Goal: Task Accomplishment & Management: Manage account settings

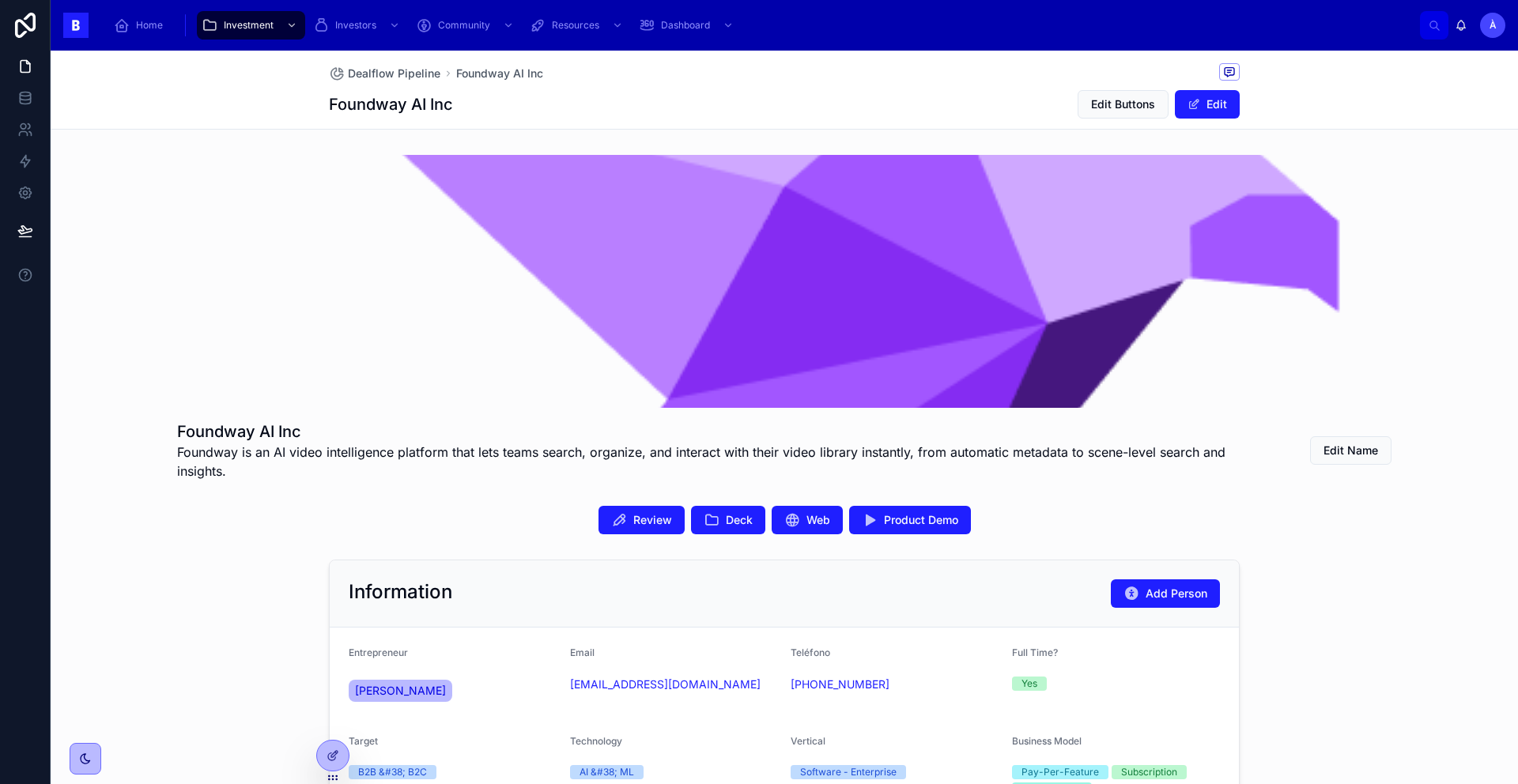
scroll to position [976, 0]
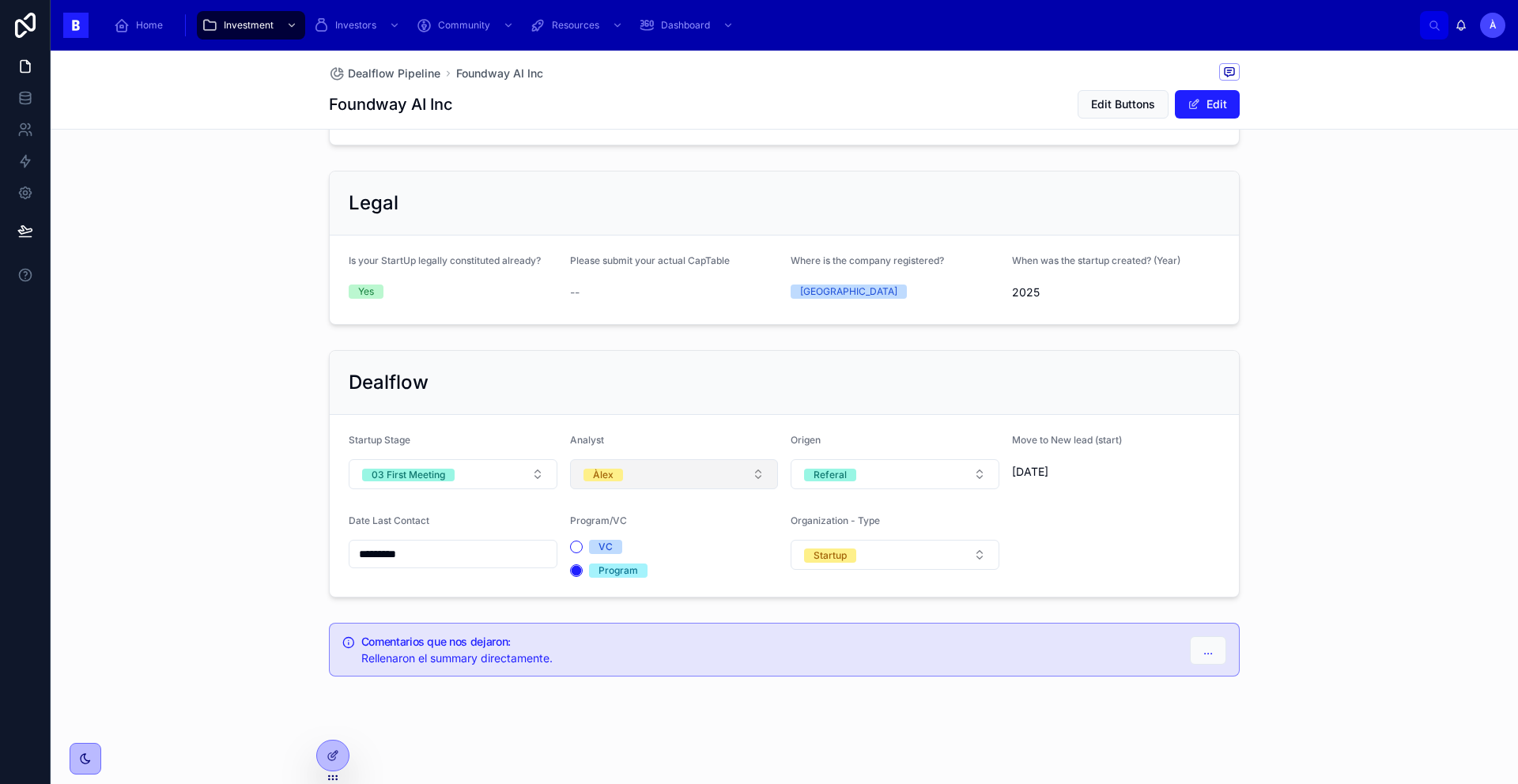
click at [622, 476] on button "Àlex" at bounding box center [674, 475] width 208 height 30
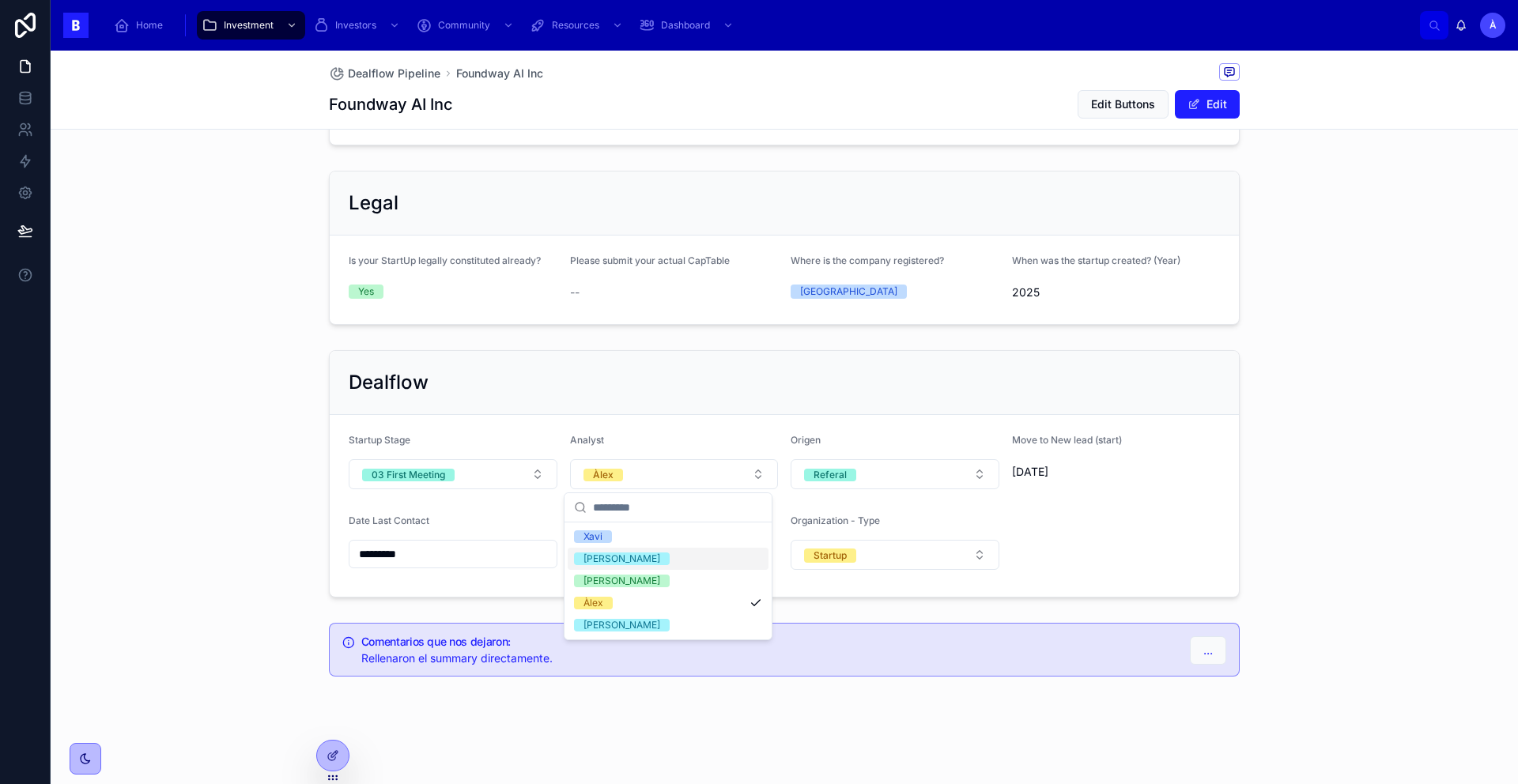
click at [609, 562] on div "[PERSON_NAME]" at bounding box center [622, 559] width 77 height 13
click at [476, 475] on button "03 First Meeting" at bounding box center [453, 475] width 208 height 30
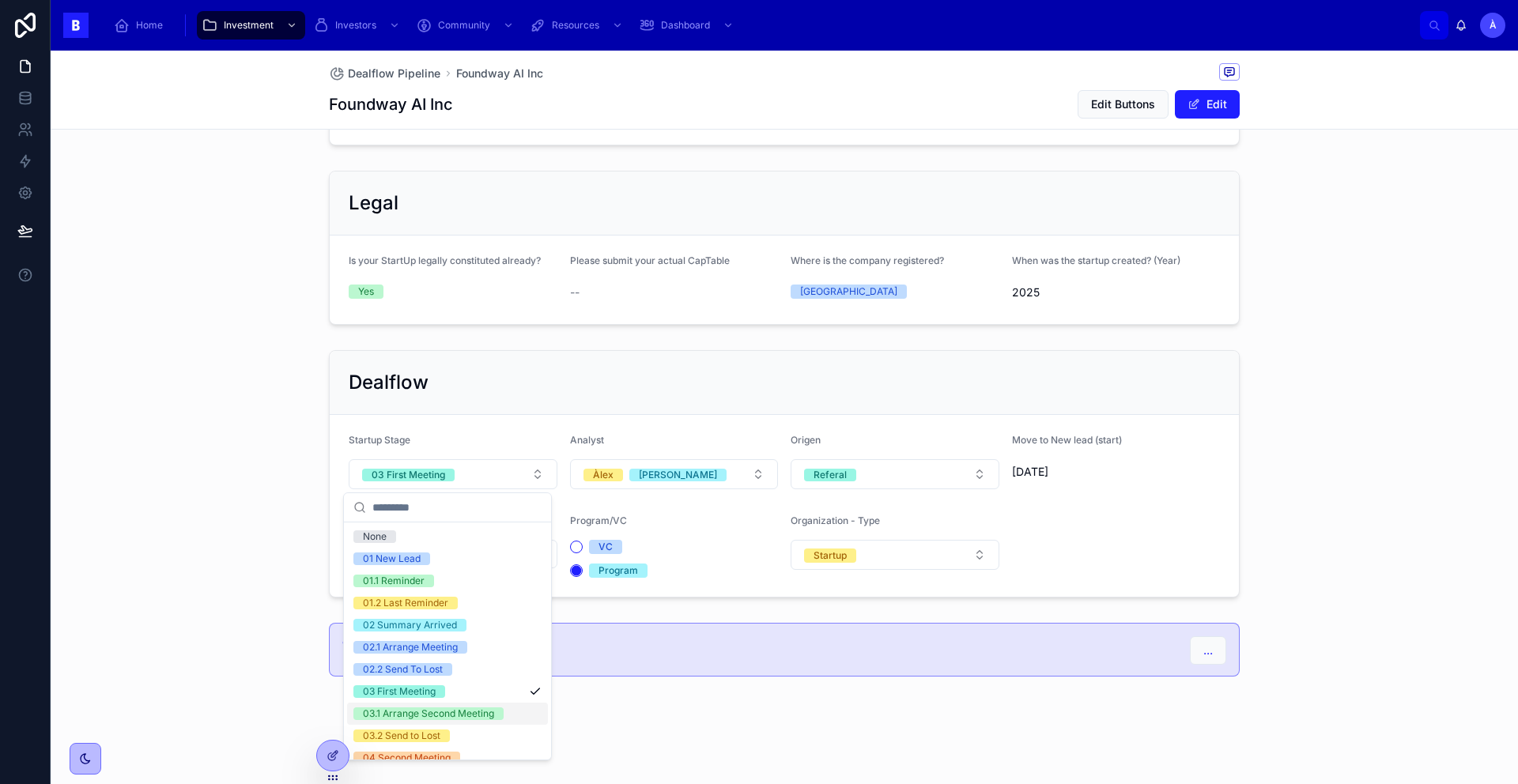
click at [438, 707] on div "03.1 Arrange Second Meeting" at bounding box center [428, 713] width 132 height 13
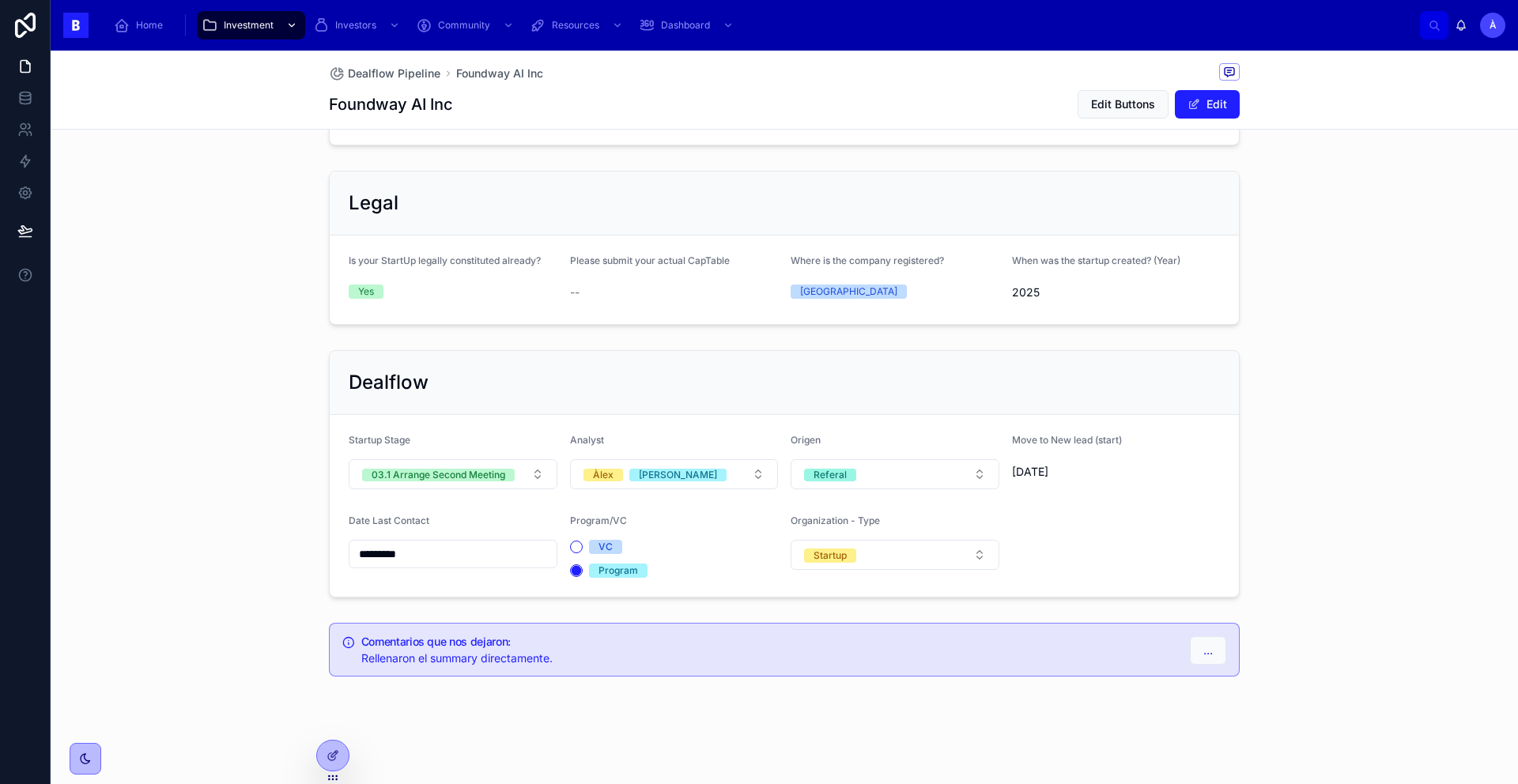
click at [291, 29] on icon "scrollable content" at bounding box center [291, 25] width 11 height 11
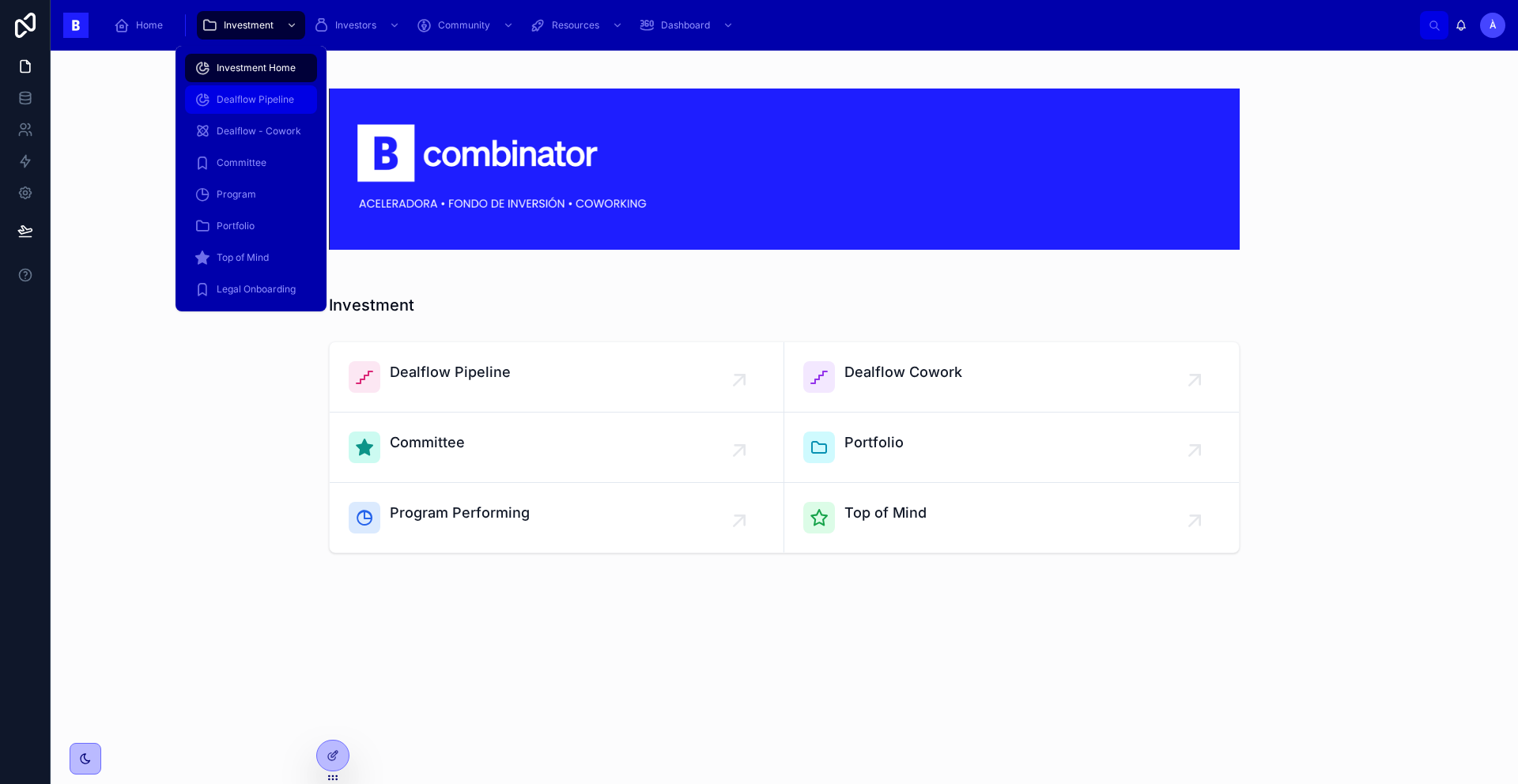
click at [253, 95] on span "Dealflow Pipeline" at bounding box center [255, 99] width 78 height 13
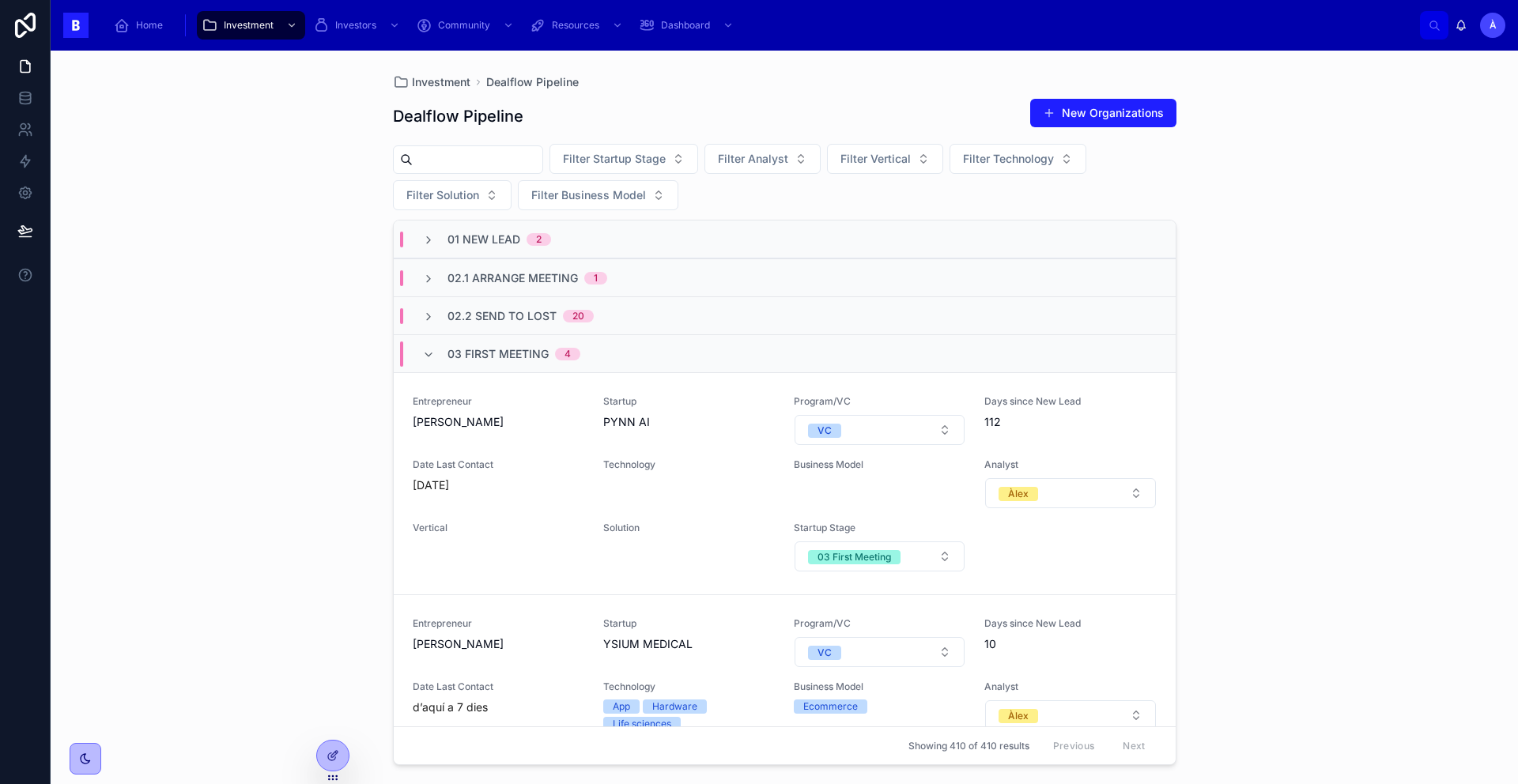
click at [447, 347] on span "03 First Meeting" at bounding box center [497, 354] width 101 height 16
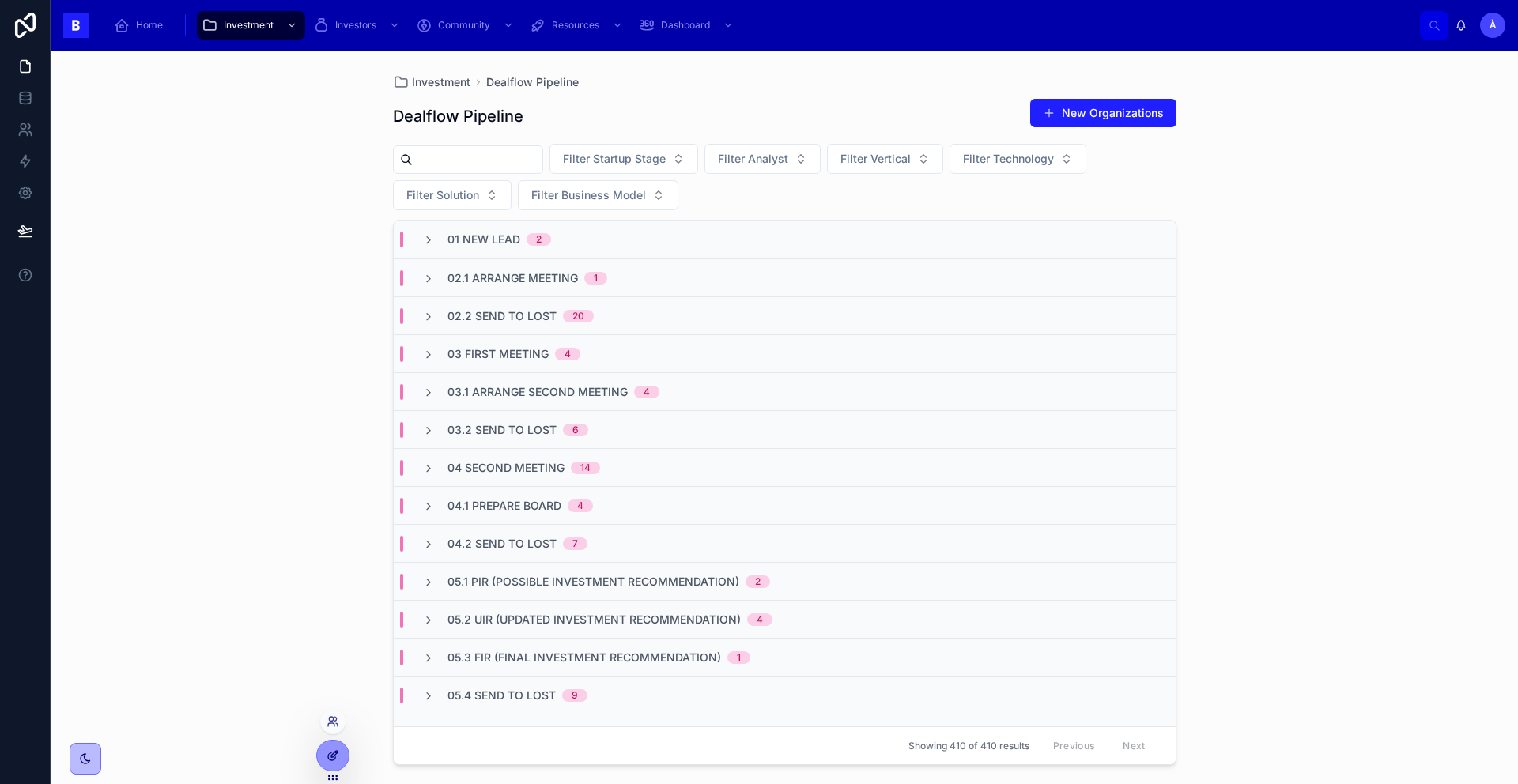
click at [330, 764] on div at bounding box center [333, 756] width 31 height 30
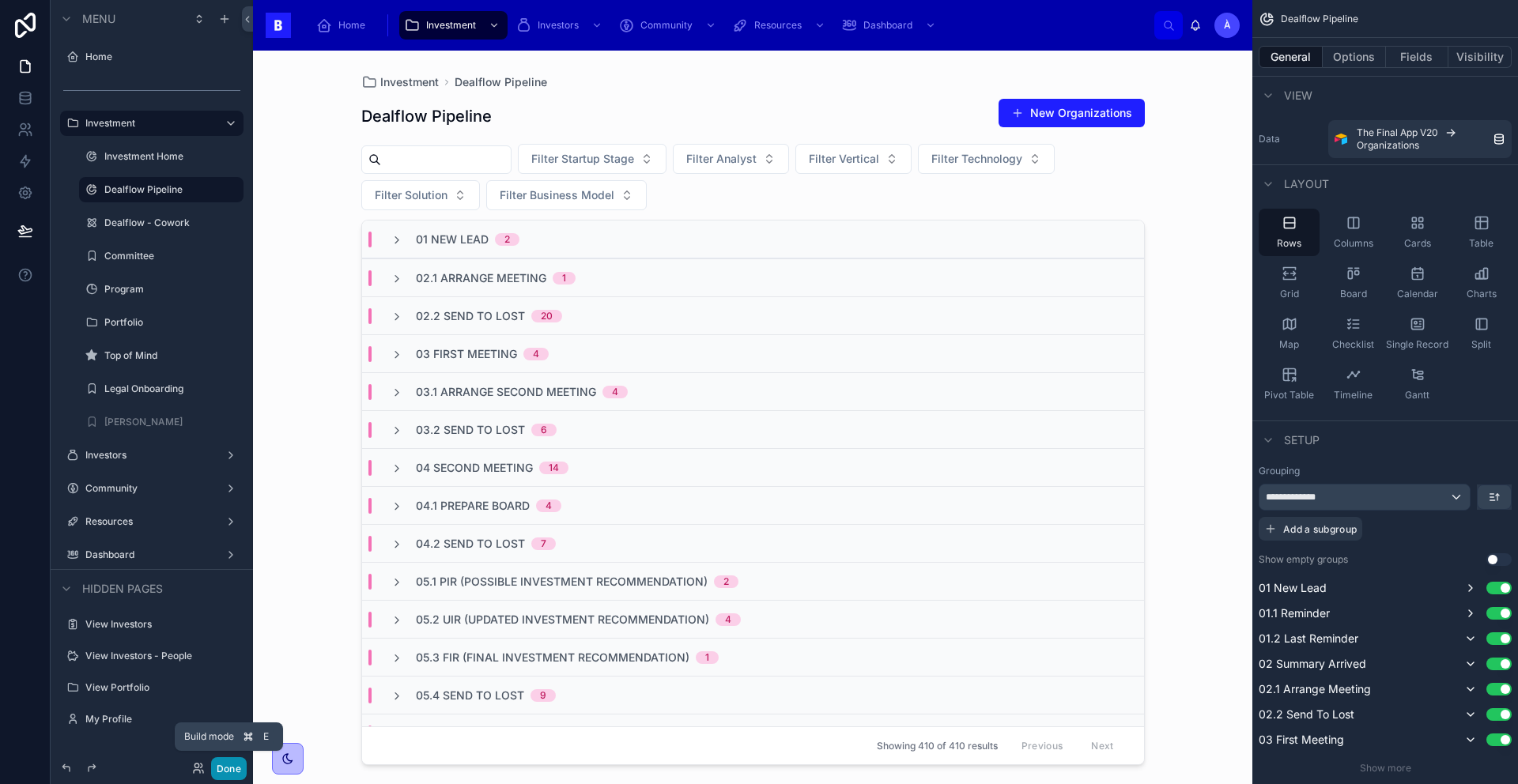
click at [228, 768] on button "Done" at bounding box center [229, 768] width 35 height 23
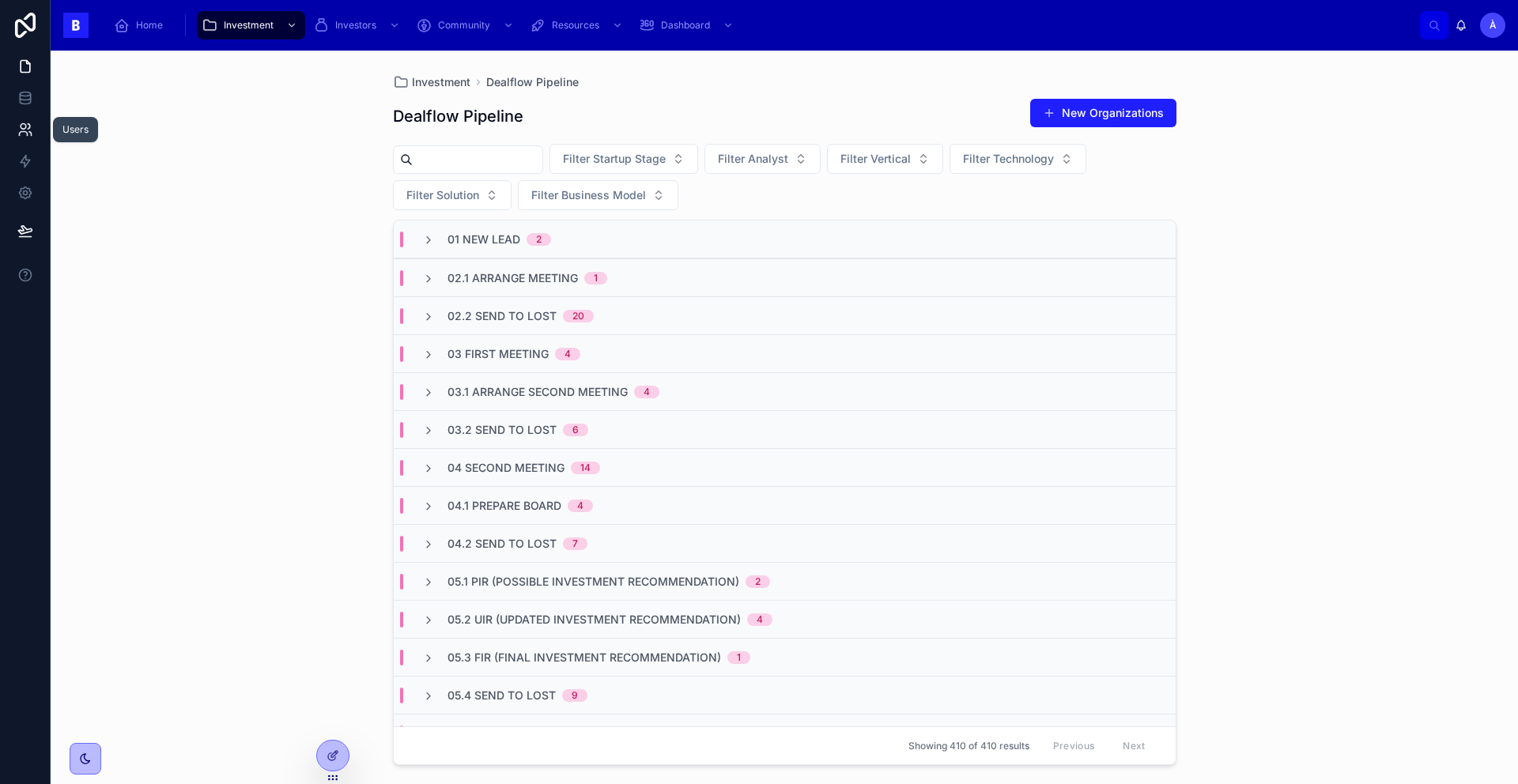
click at [26, 120] on link at bounding box center [25, 130] width 50 height 31
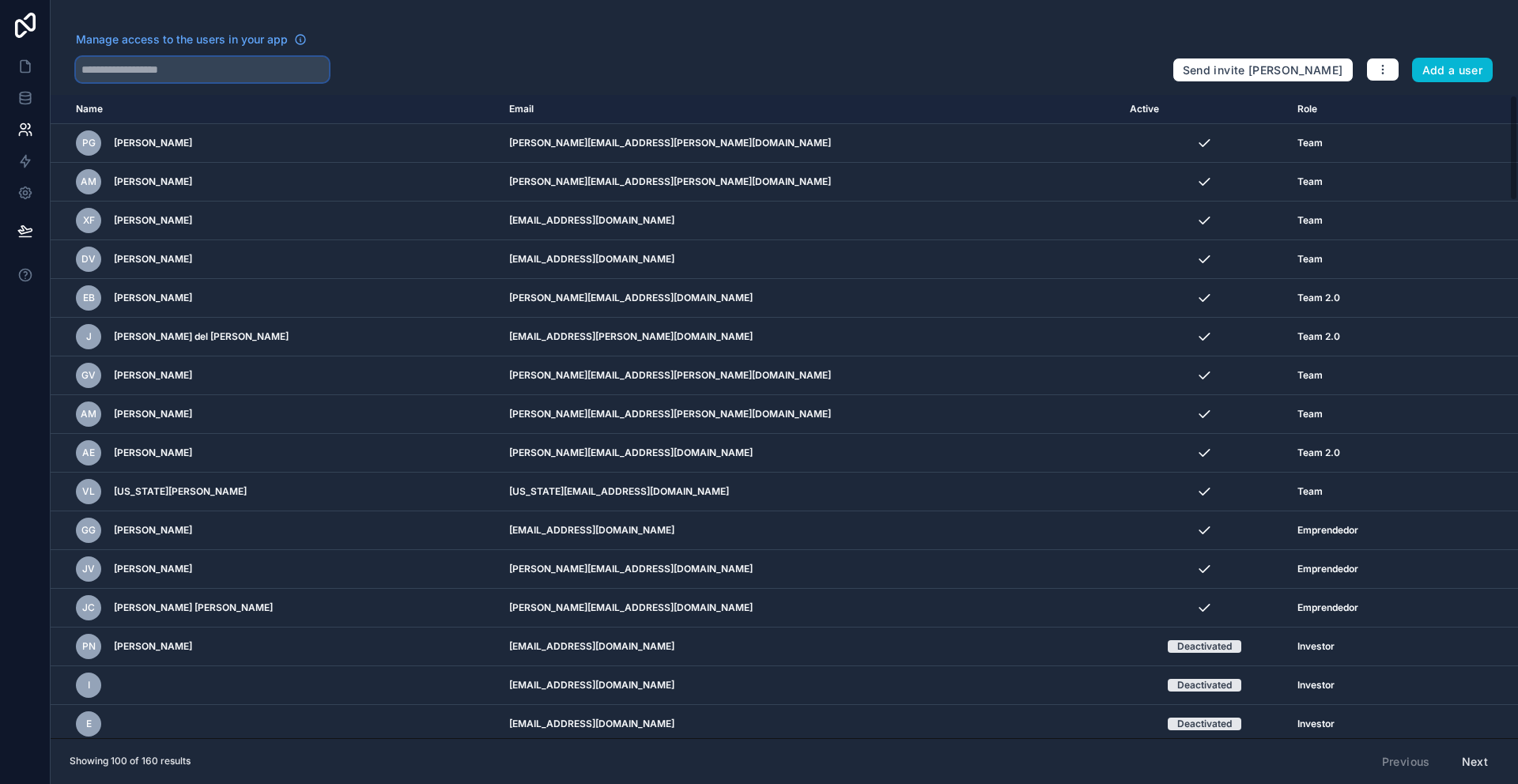
click at [241, 71] on input "text" at bounding box center [202, 70] width 253 height 26
type input "*****"
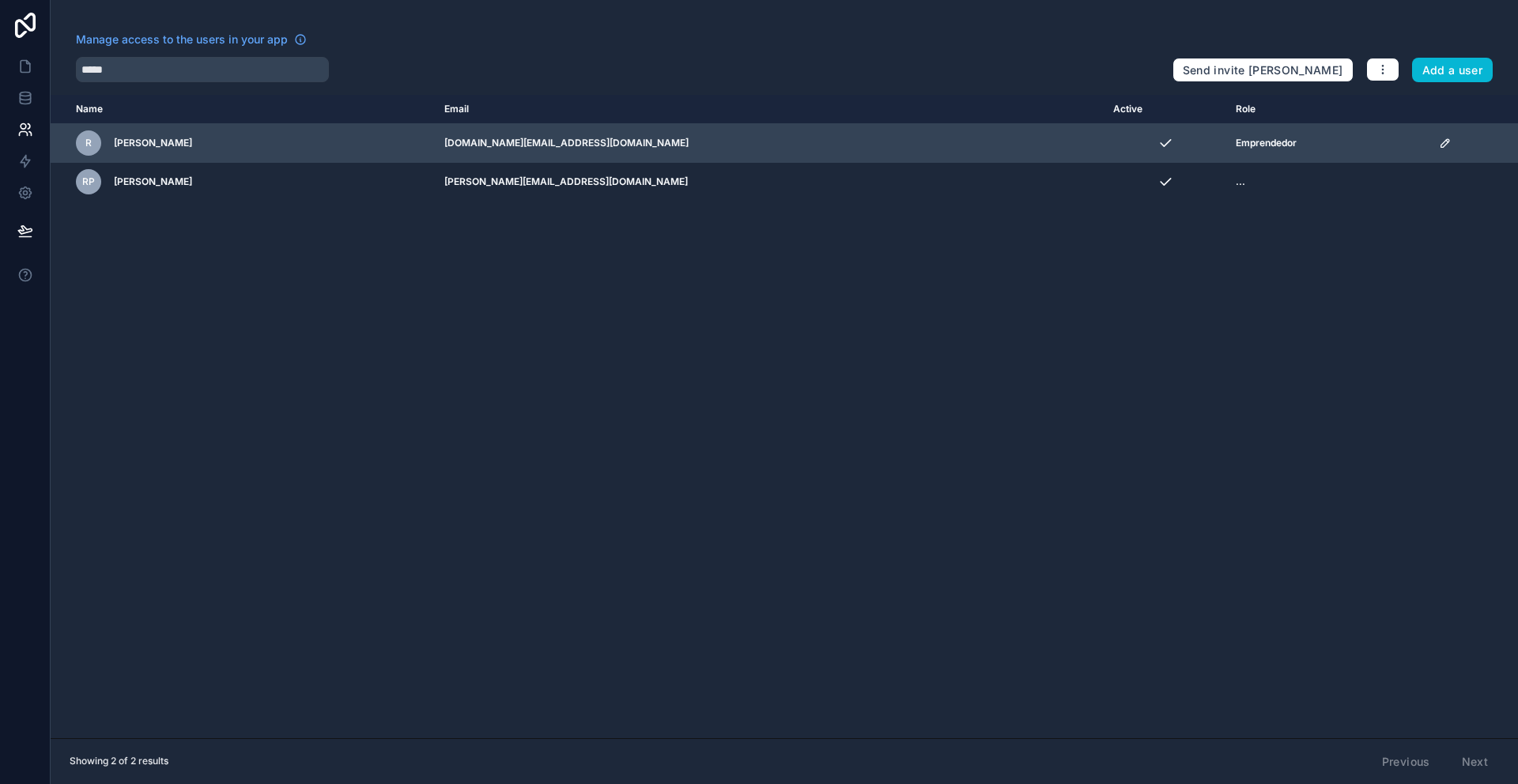
click at [1430, 152] on td "scrollable content" at bounding box center [1474, 142] width 88 height 38
click at [1441, 144] on icon "scrollable content" at bounding box center [1445, 143] width 8 height 8
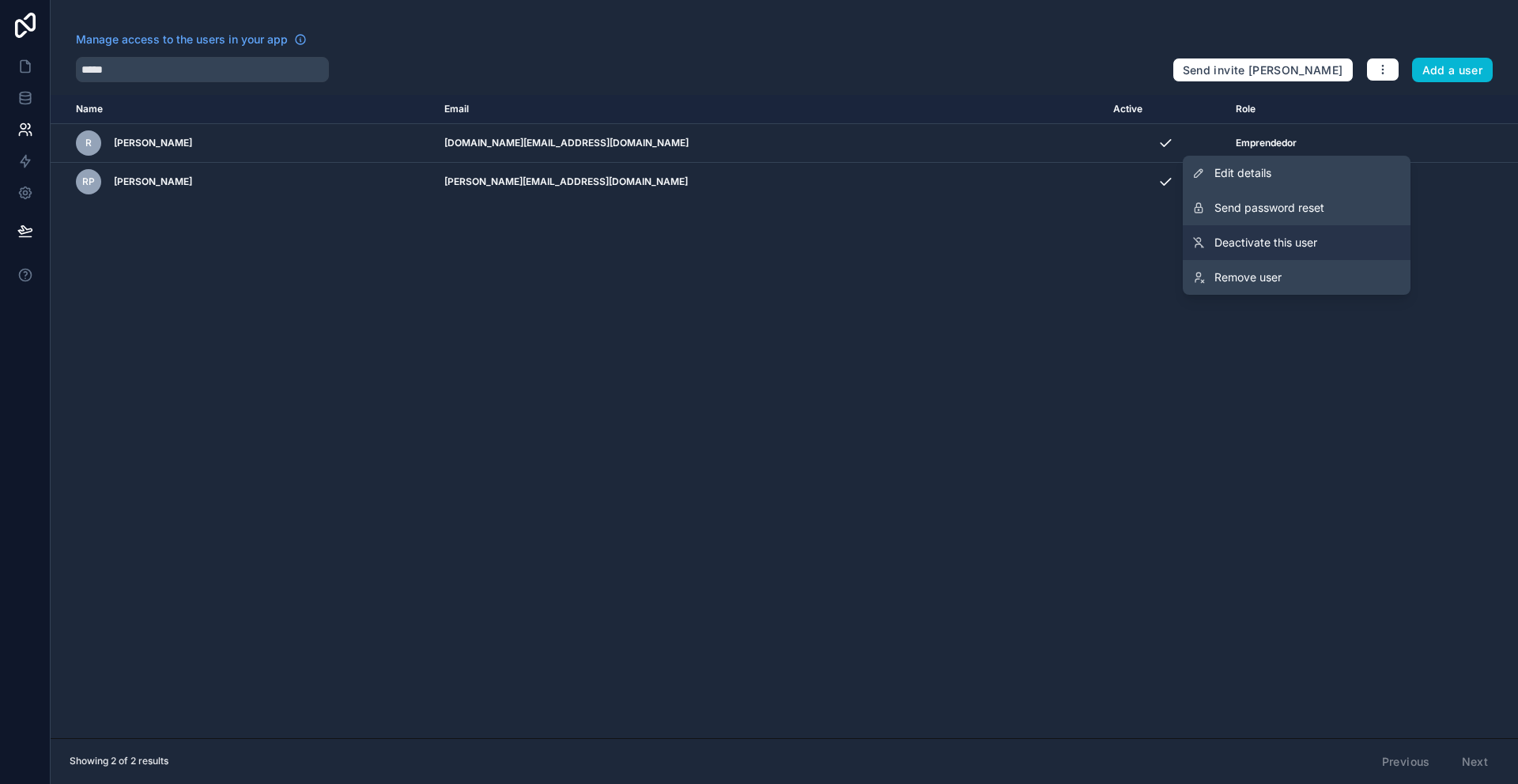
click at [1281, 237] on span "Deactivate this user" at bounding box center [1265, 243] width 103 height 16
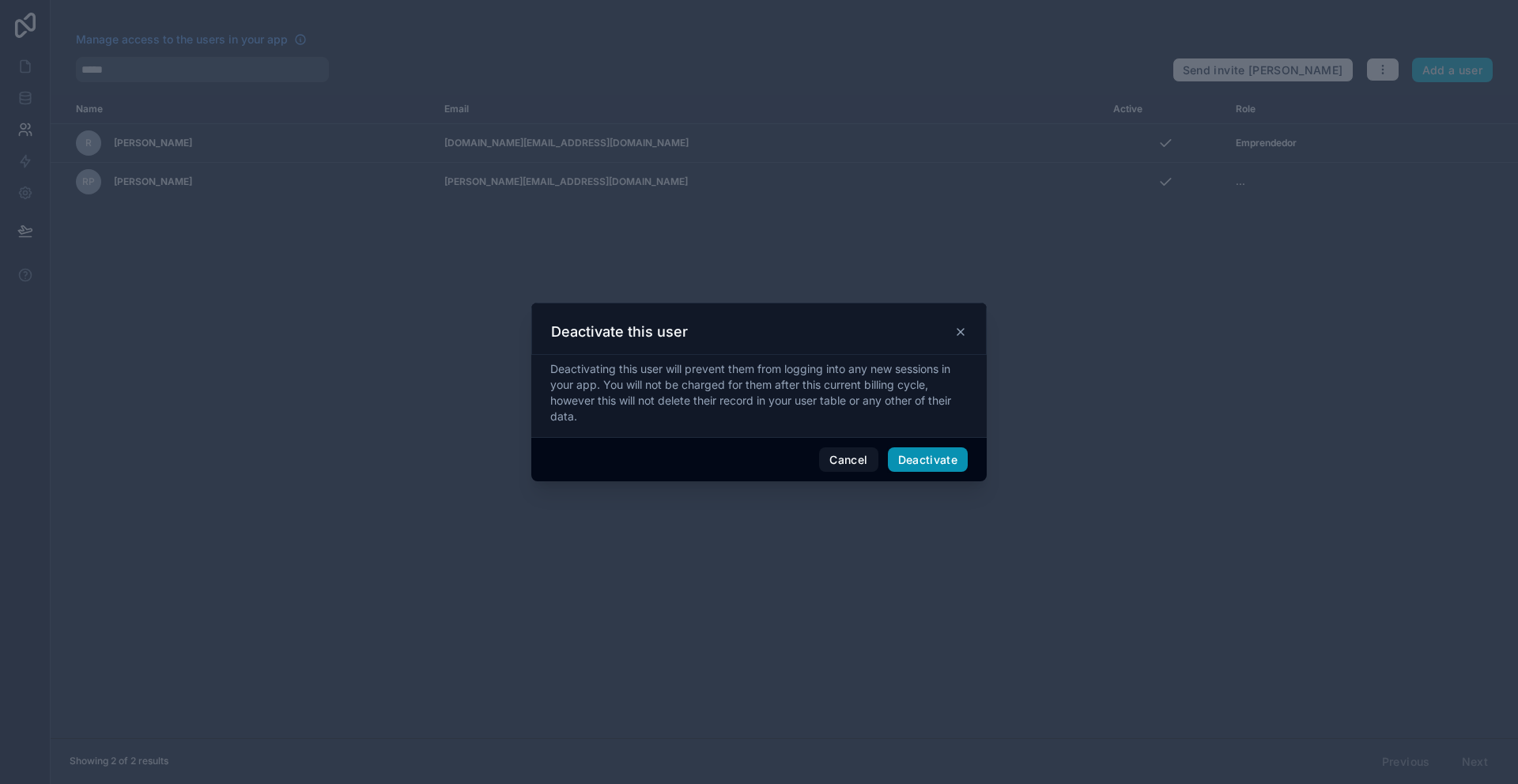
click at [926, 460] on button "Deactivate" at bounding box center [928, 460] width 81 height 26
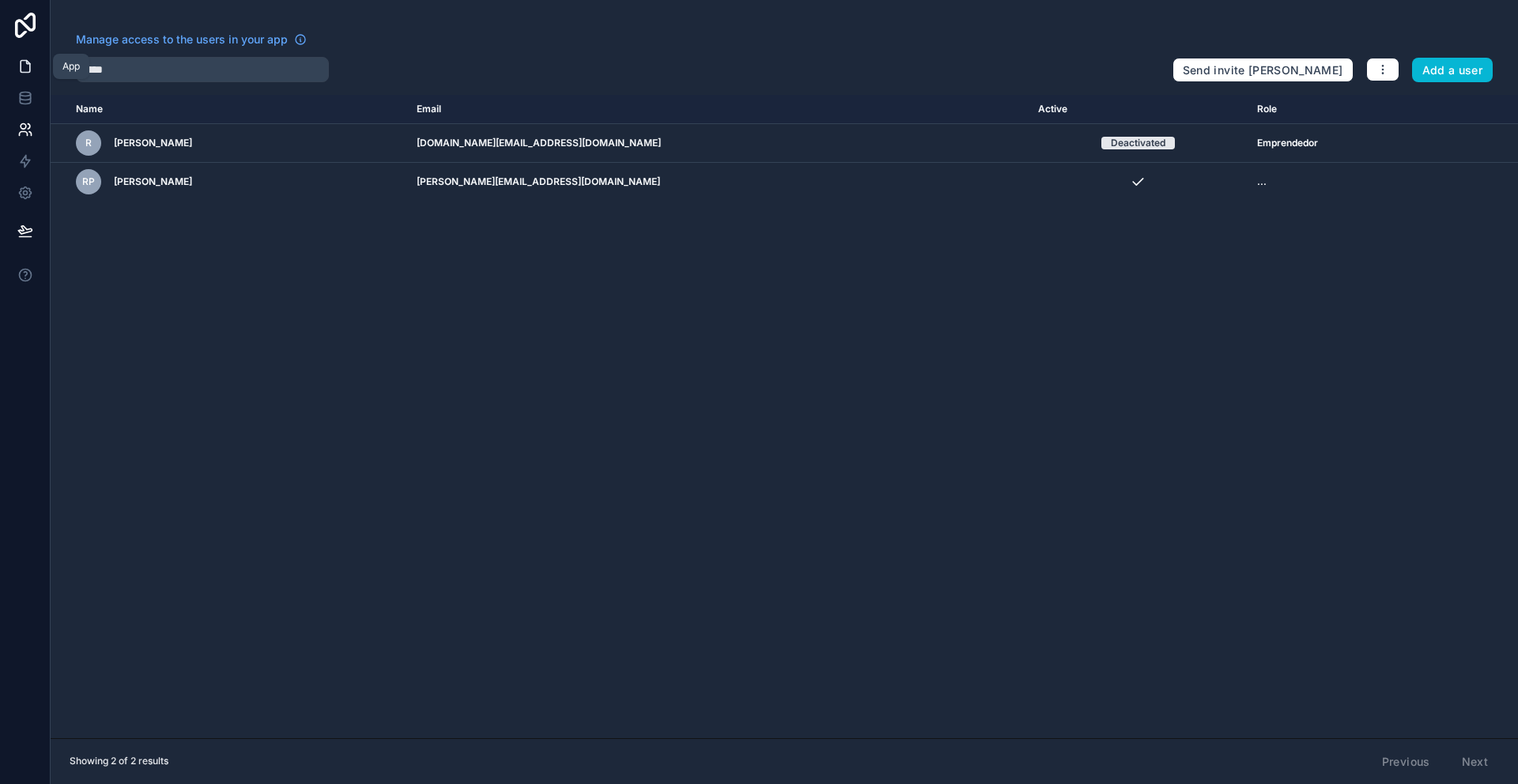
click at [30, 69] on icon at bounding box center [26, 67] width 16 height 16
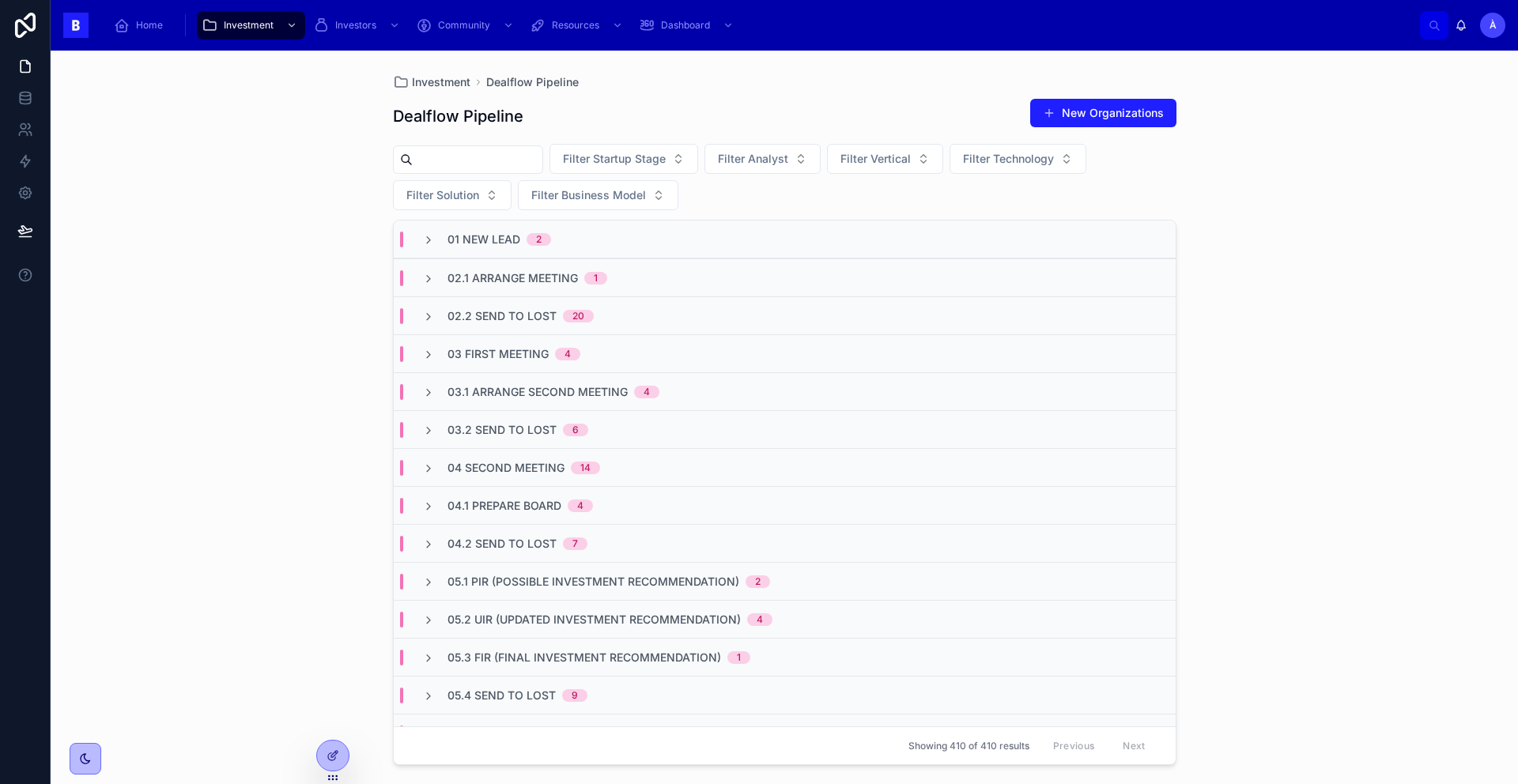
click at [504, 277] on span "02.1 Arrange Meeting" at bounding box center [512, 278] width 131 height 16
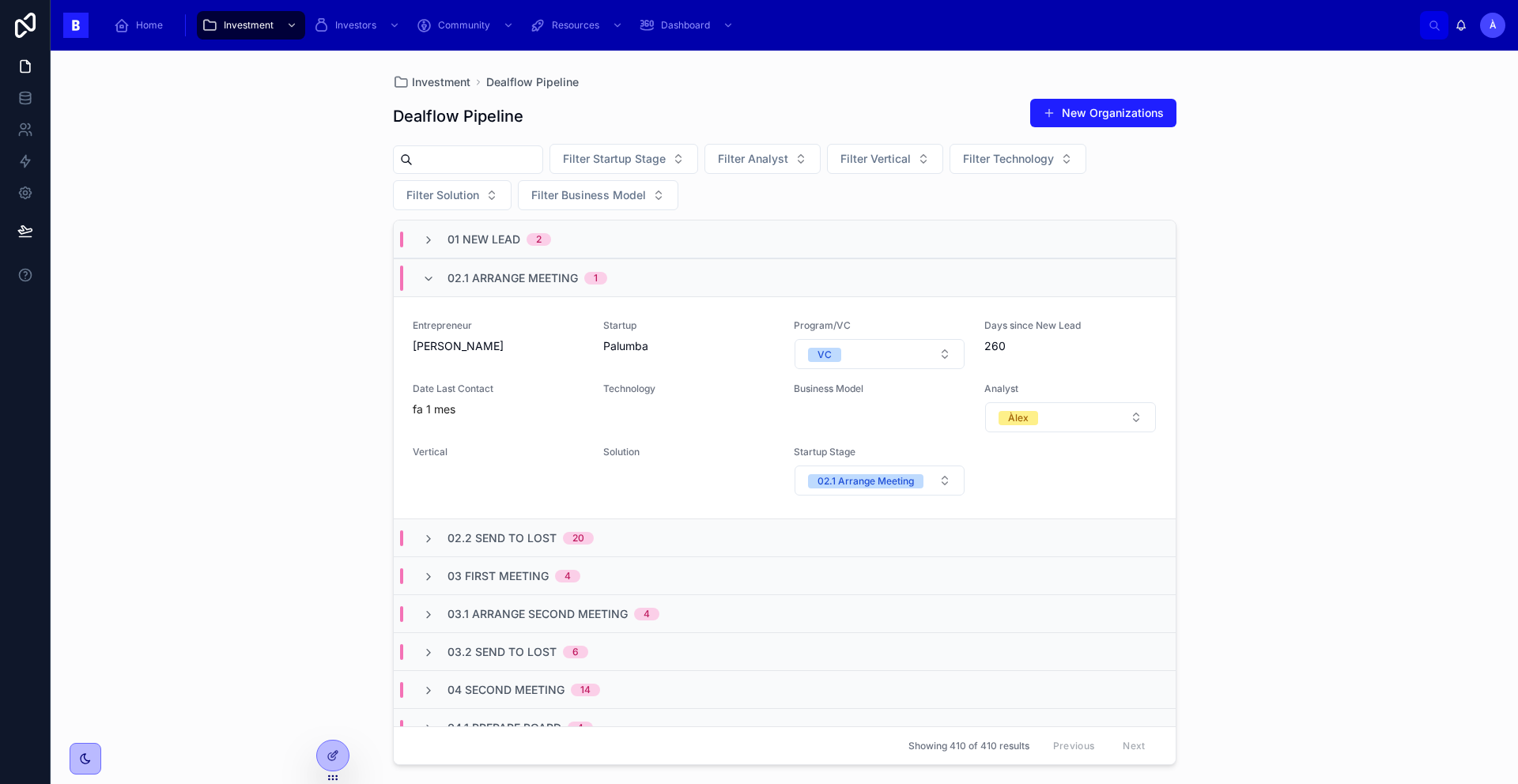
click at [504, 277] on span "02.1 Arrange Meeting" at bounding box center [512, 278] width 131 height 16
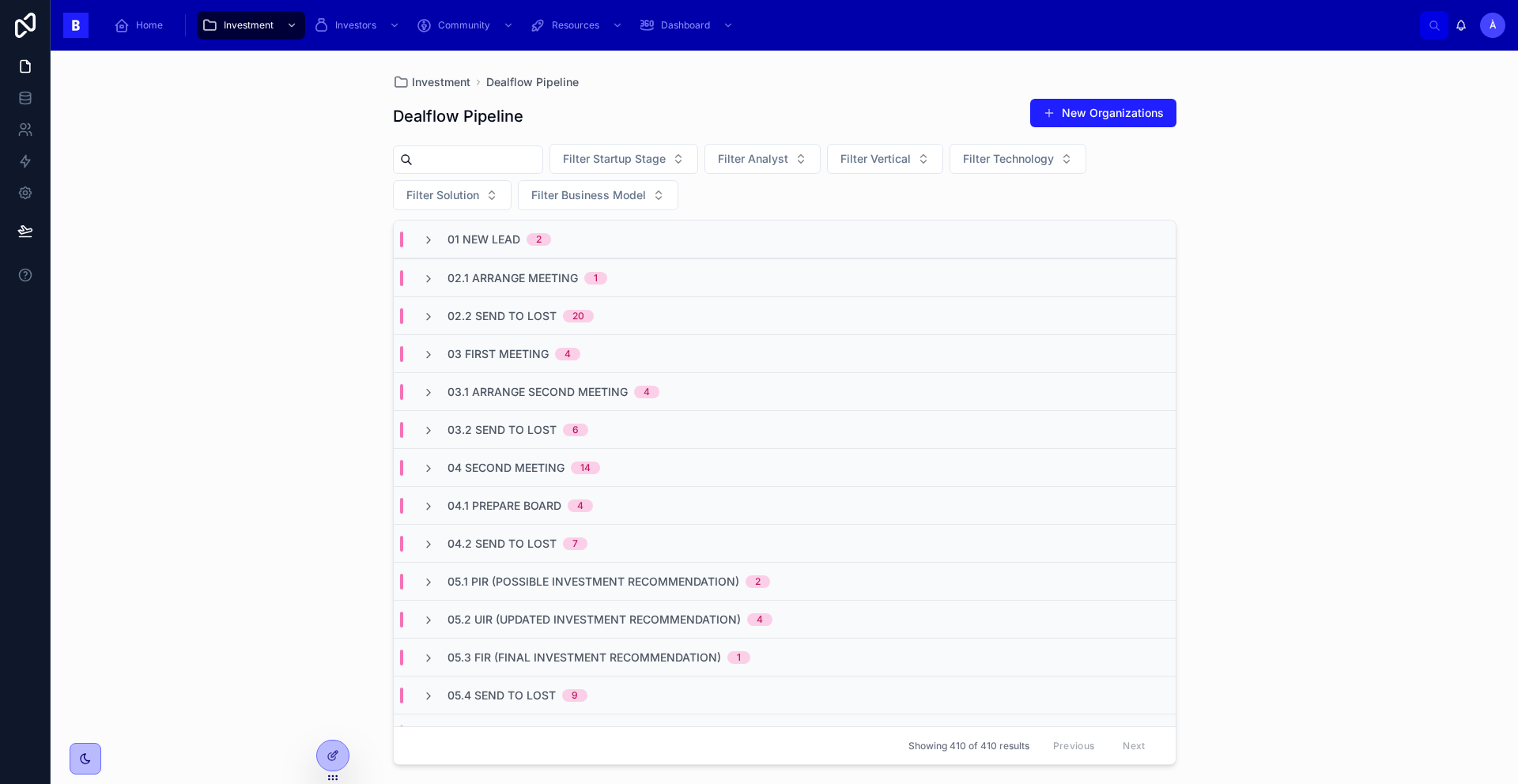
click at [508, 346] on span "03 First Meeting" at bounding box center [497, 354] width 101 height 16
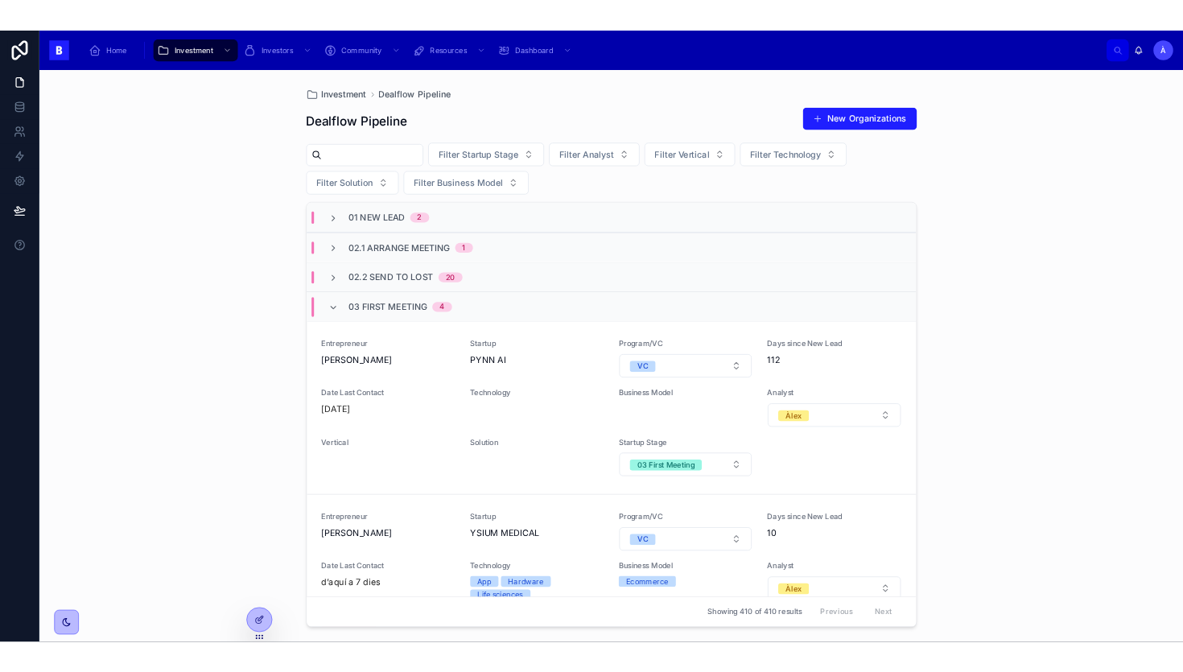
scroll to position [7, 0]
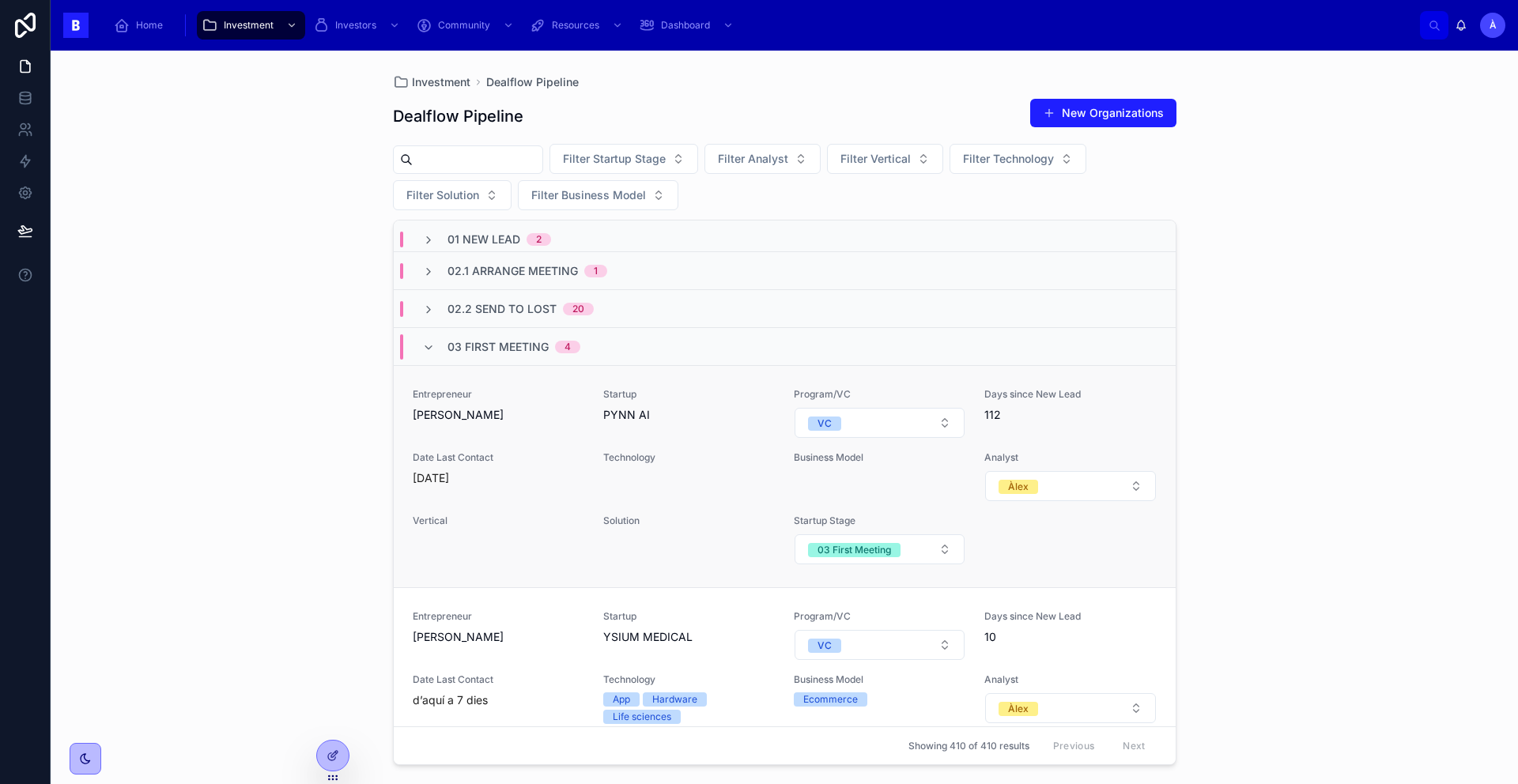
click at [517, 394] on span "Entrepreneur" at bounding box center [498, 394] width 172 height 13
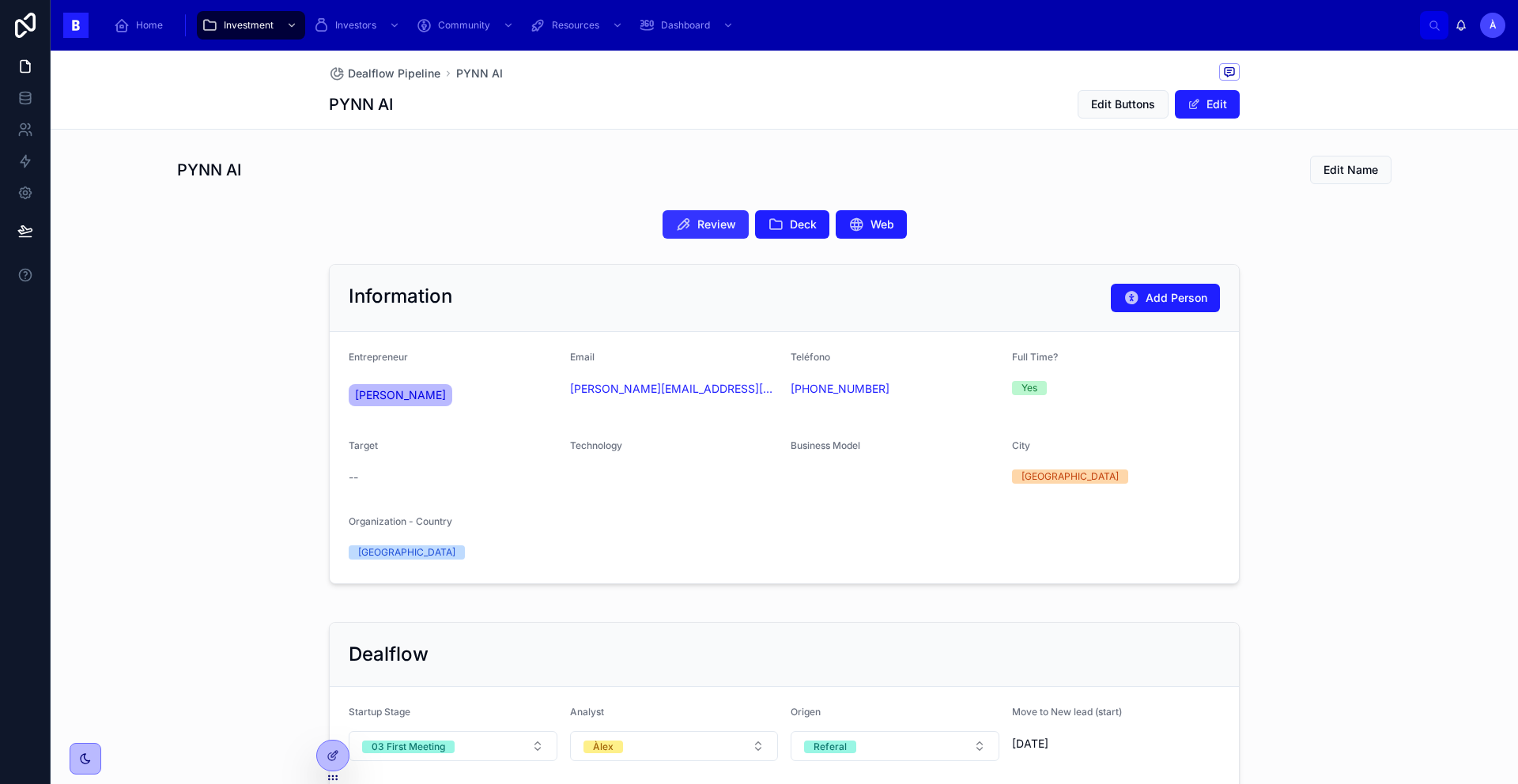
click at [678, 237] on button "Review" at bounding box center [705, 224] width 86 height 28
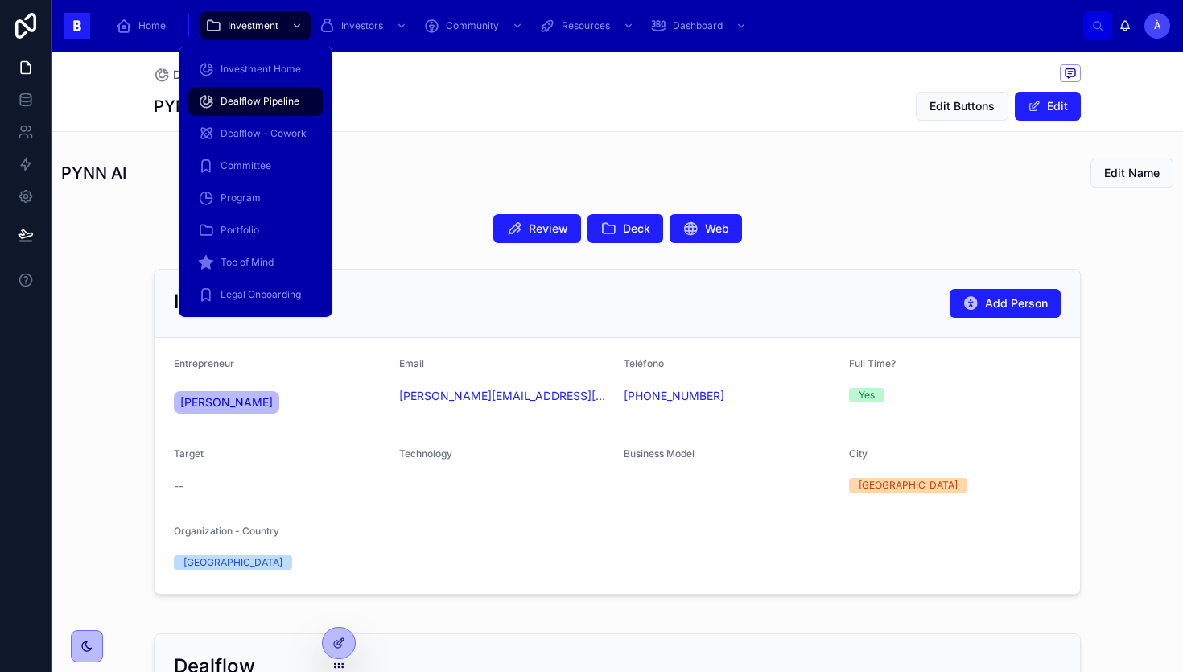
click at [249, 93] on div "Dealflow Pipeline" at bounding box center [255, 102] width 115 height 26
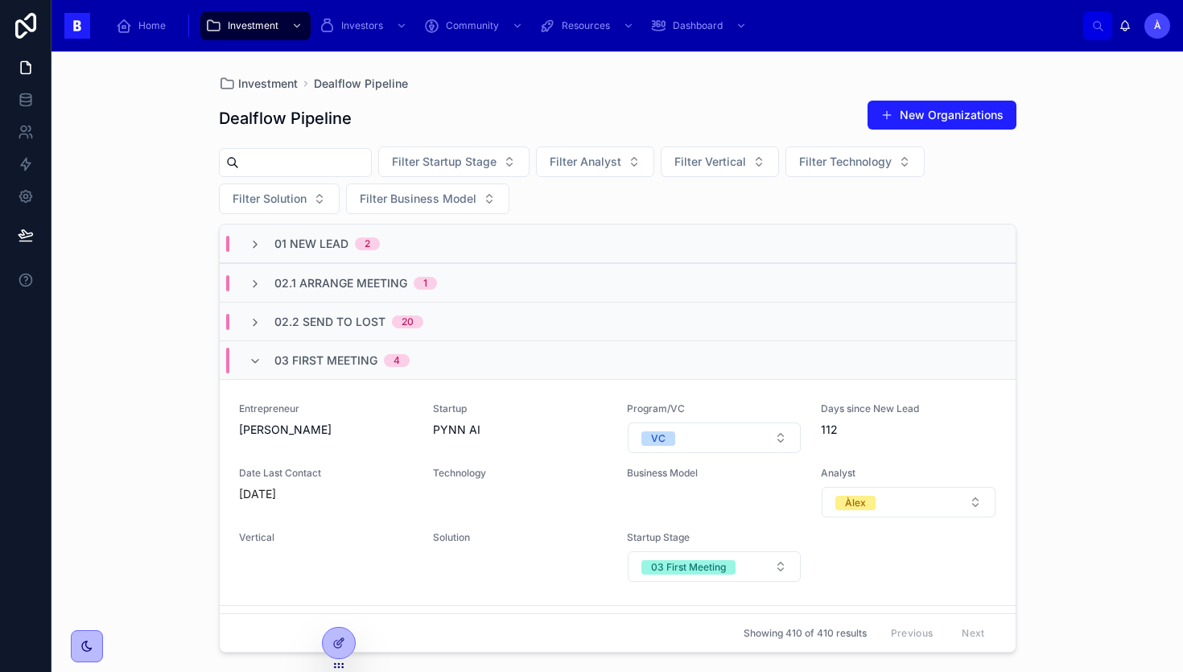
click at [355, 357] on span "03 First Meeting" at bounding box center [325, 360] width 103 height 16
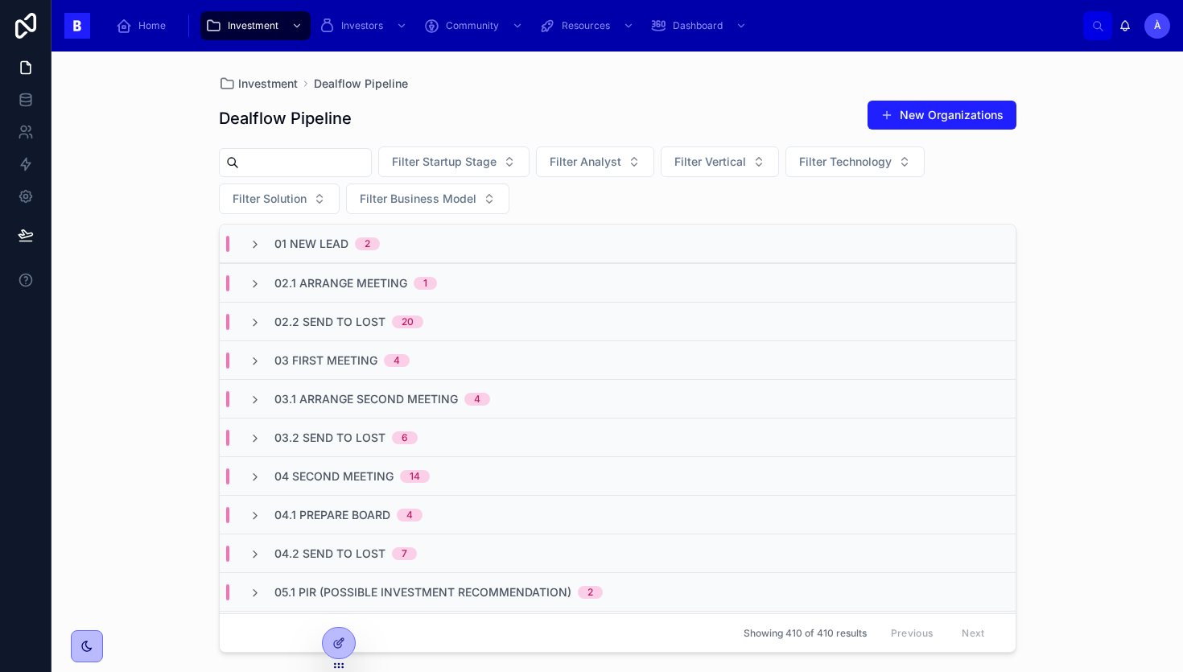
click at [464, 97] on div "Dealflow Pipeline New Organizations Filter Startup Stage Filter Analyst Filter …" at bounding box center [618, 371] width 798 height 563
